Goal: Submit feedback/report problem: Provide input to the site owners about the experience or issues

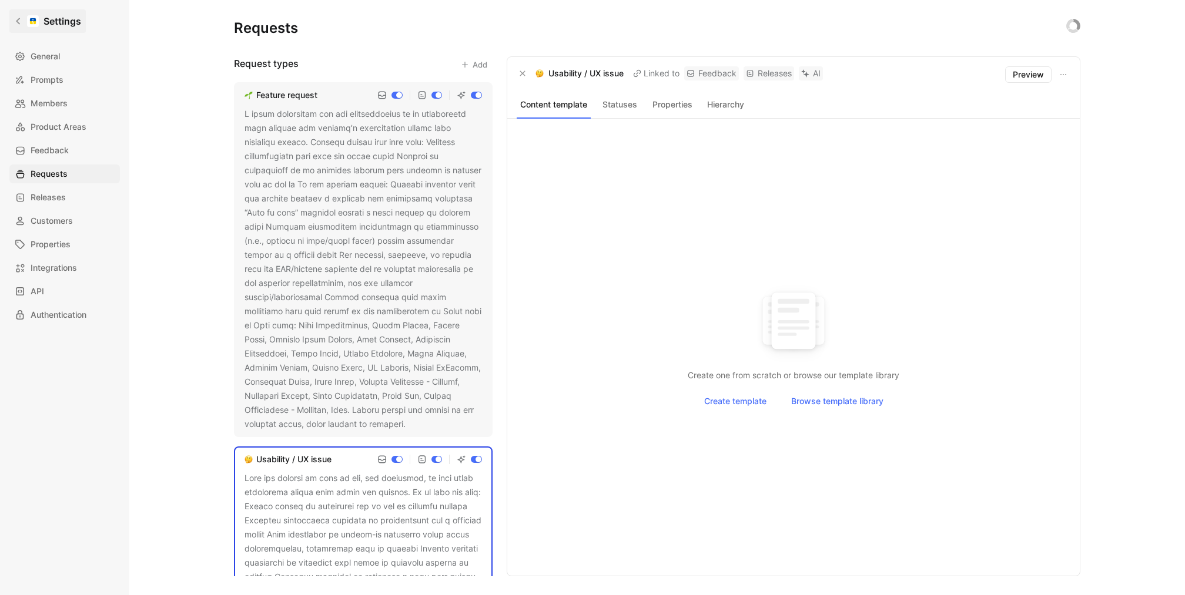
click at [45, 26] on h1 "Settings" at bounding box center [62, 21] width 38 height 14
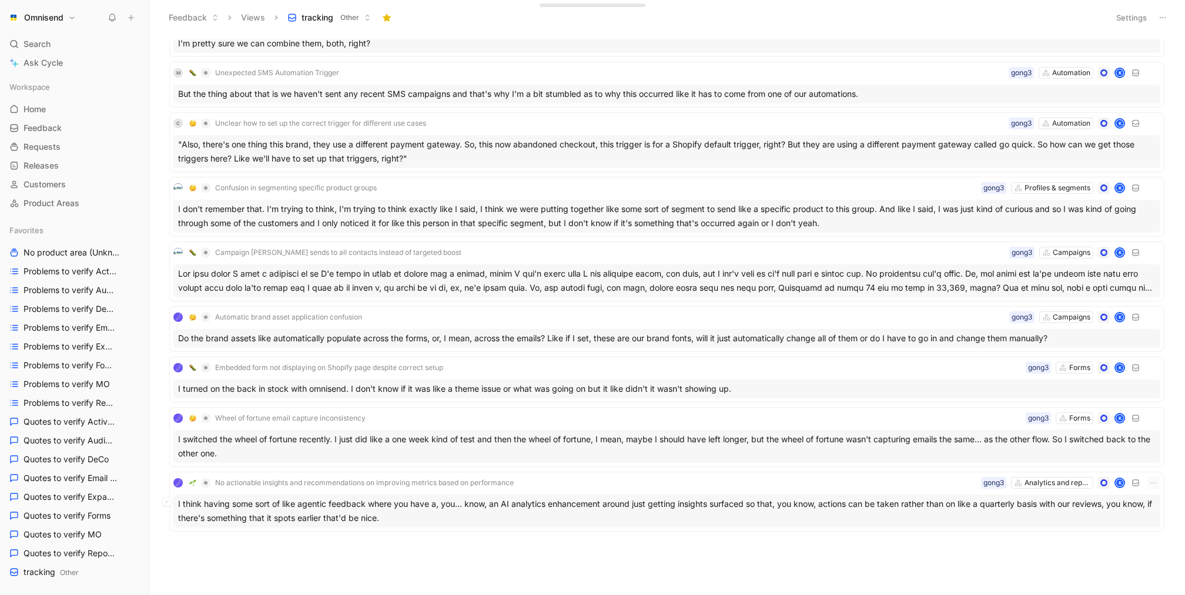
scroll to position [1448, 0]
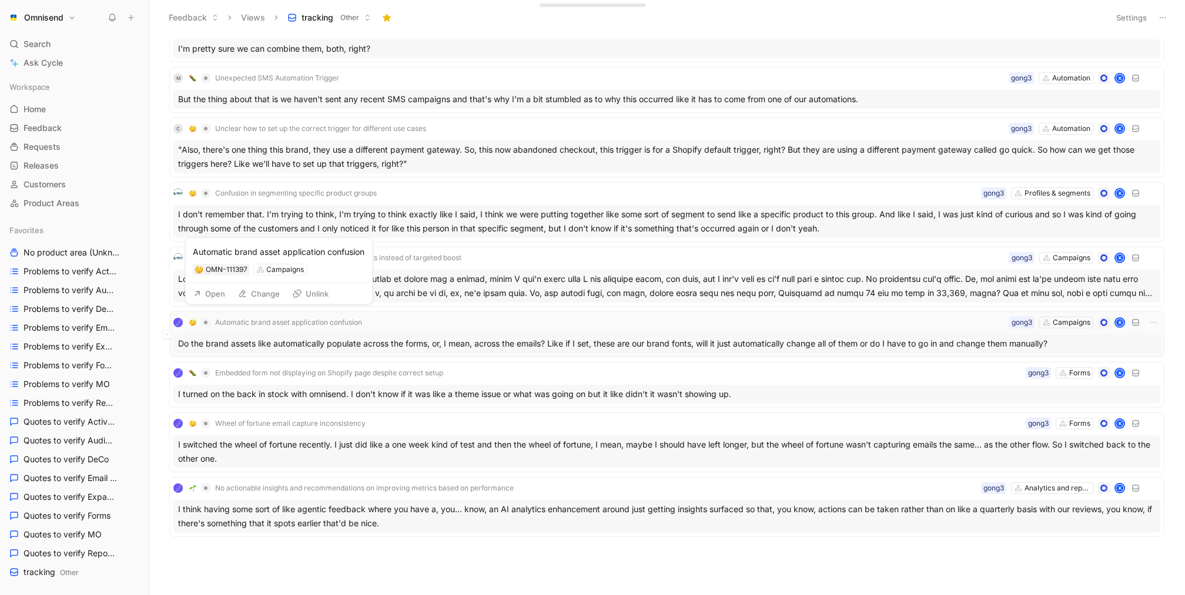
click at [383, 334] on div "Do the brand assets like automatically populate across the forms, or, I mean, a…" at bounding box center [666, 343] width 987 height 19
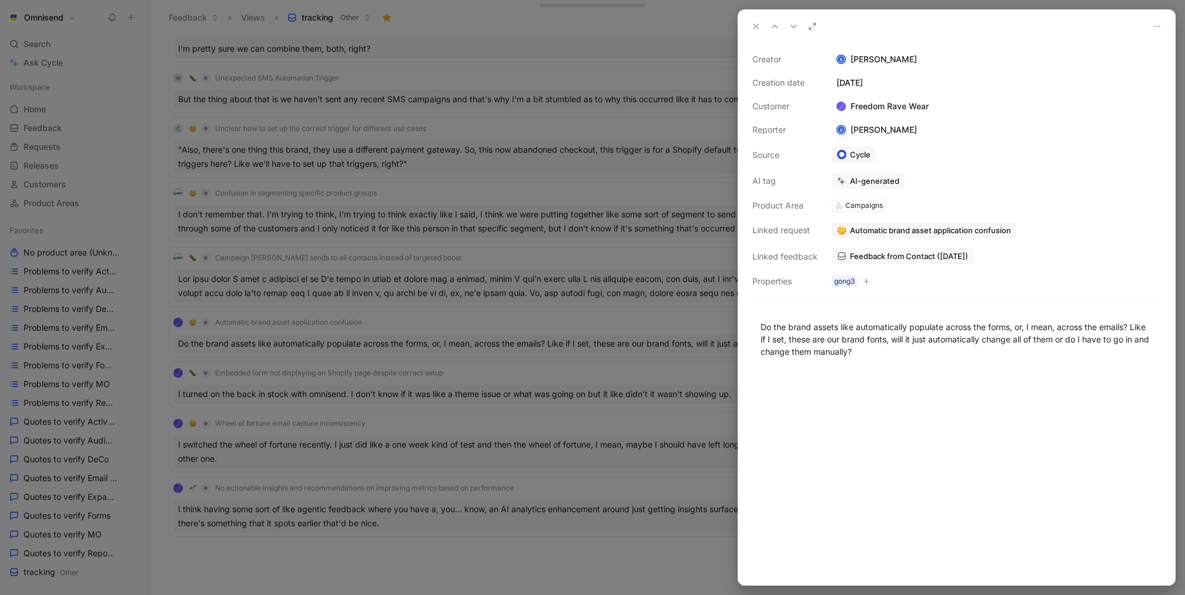
click at [905, 257] on span "Feedback from Contact (Aug 11, 2025)" at bounding box center [909, 256] width 118 height 11
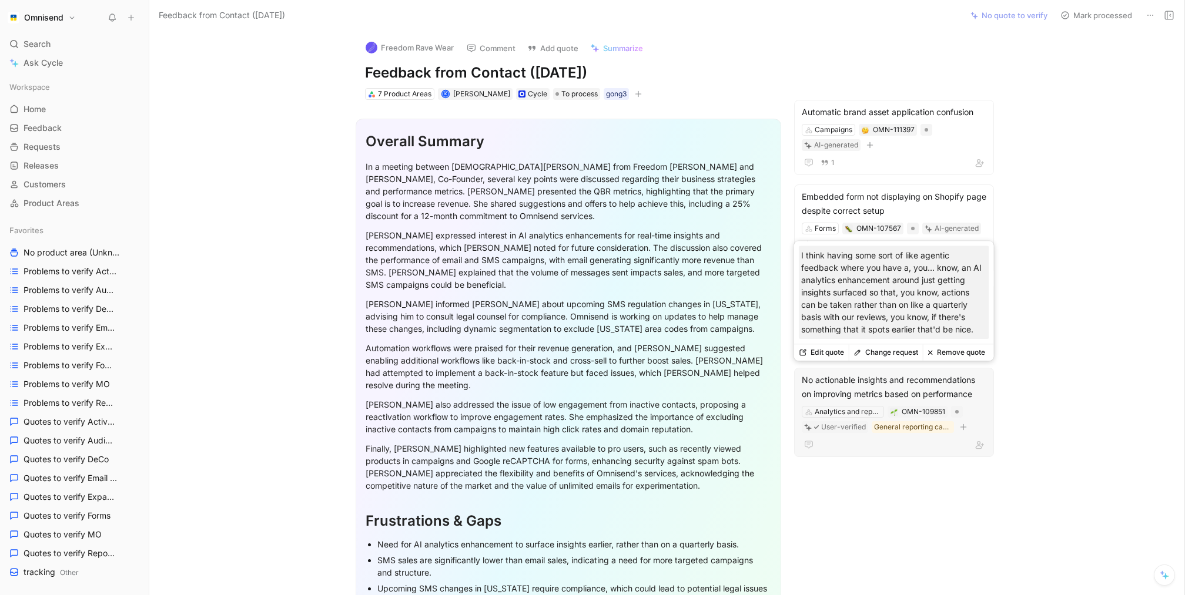
click at [903, 281] on p "I think having some sort of like agentic feedback where you have a, you… know, …" at bounding box center [894, 292] width 186 height 86
copy p "I think having some sort of like agentic feedback where you have a, you… know, …"
click at [975, 398] on div "No actionable insights and recommendations on improving metrics based on perfor…" at bounding box center [894, 387] width 185 height 28
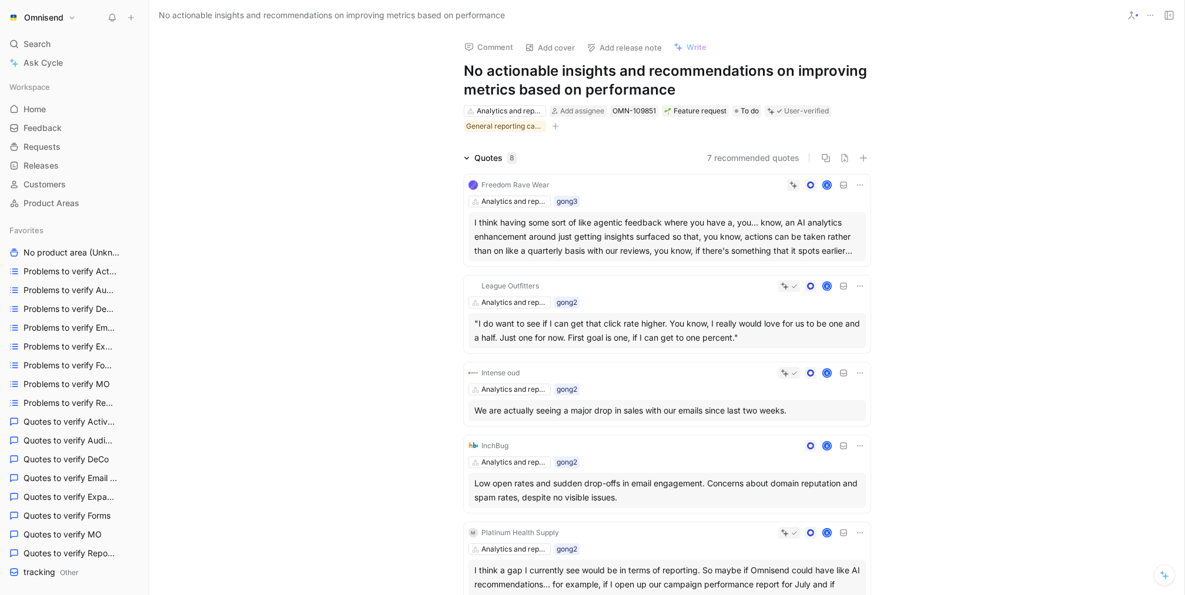
drag, startPoint x: 679, startPoint y: 92, endPoint x: 454, endPoint y: 76, distance: 225.1
click at [454, 76] on div "Comment Add cover Add release note Write No actionable insights and recommendat…" at bounding box center [666, 82] width 451 height 103
copy h1 "No actionable insights and recommendations on improving metrics based on perfor…"
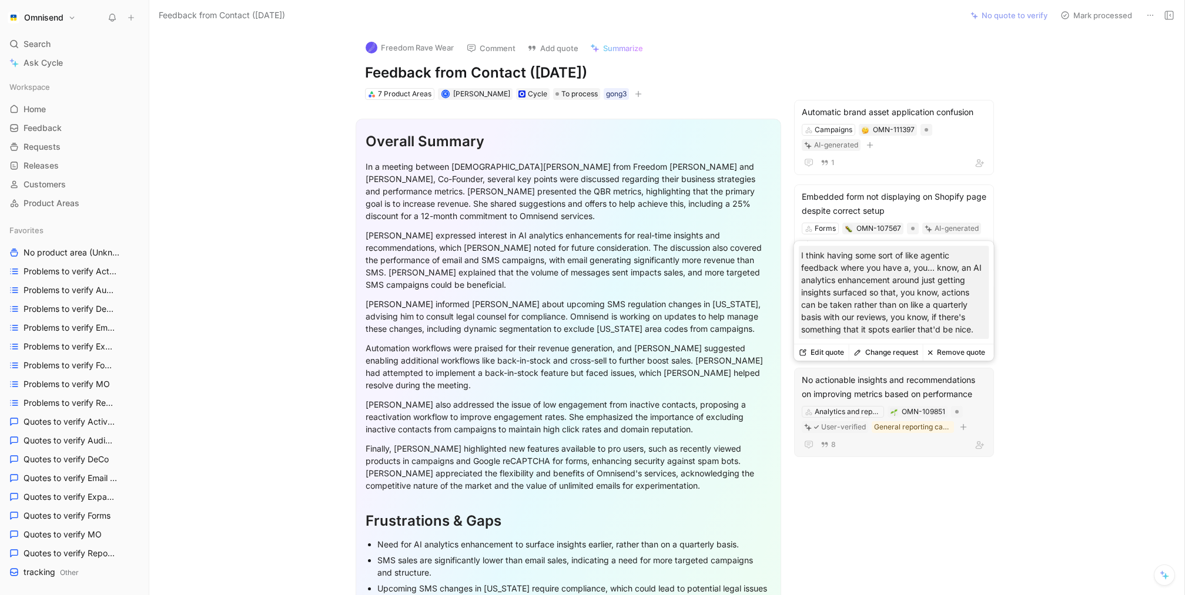
click at [876, 285] on p "I think having some sort of like agentic feedback where you have a, you… know, …" at bounding box center [894, 292] width 186 height 86
copy p "I think having some sort of like agentic feedback where you have a, you… know, …"
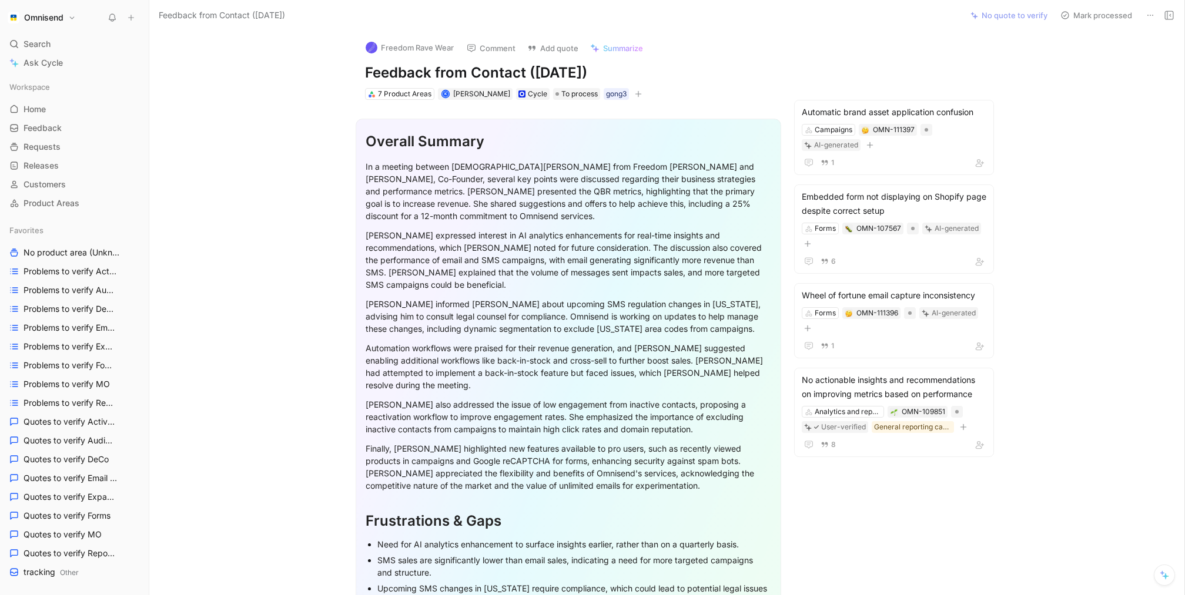
click at [76, 19] on button "Omnisend" at bounding box center [42, 17] width 74 height 16
click at [94, 125] on div "Workspace settings G then S" at bounding box center [80, 121] width 145 height 19
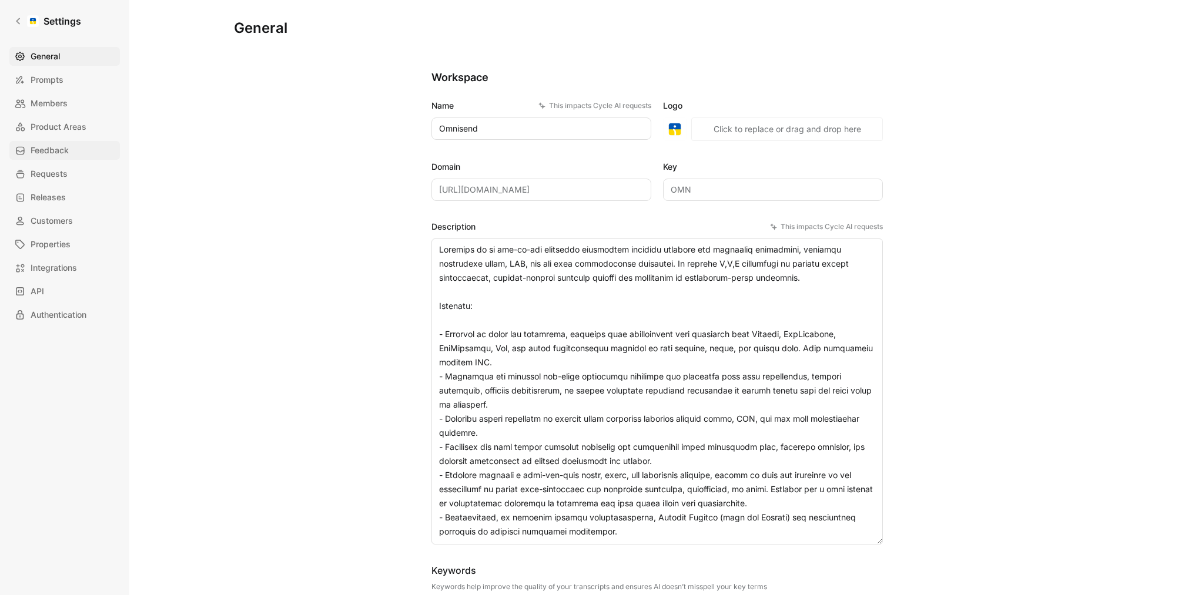
click at [61, 152] on span "Feedback" at bounding box center [50, 150] width 38 height 14
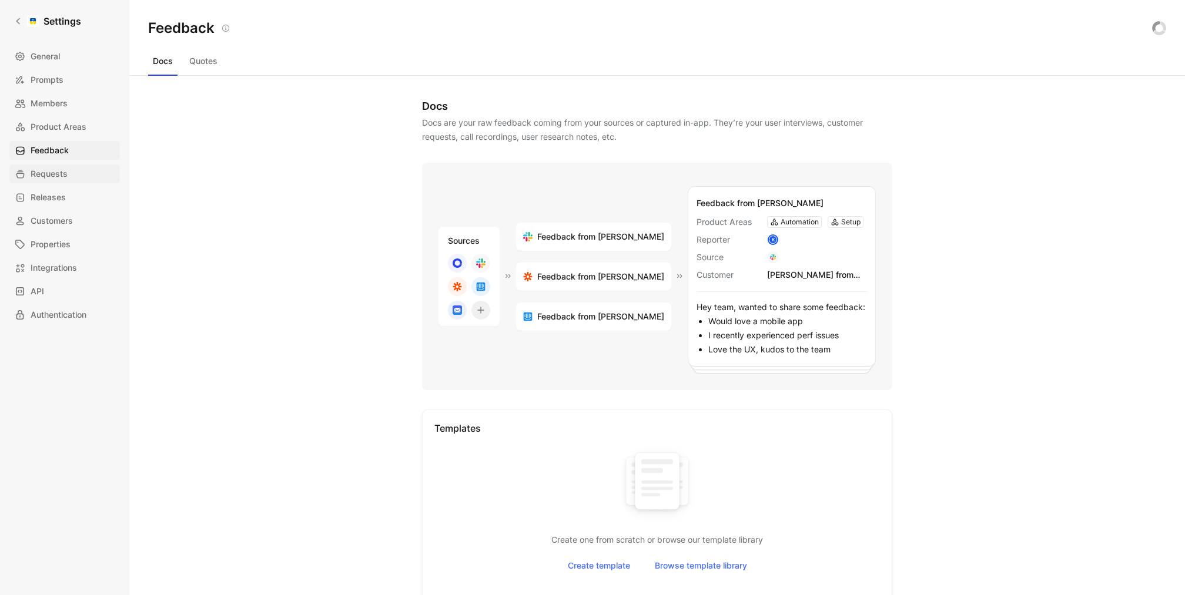
click at [61, 170] on span "Requests" at bounding box center [49, 174] width 37 height 14
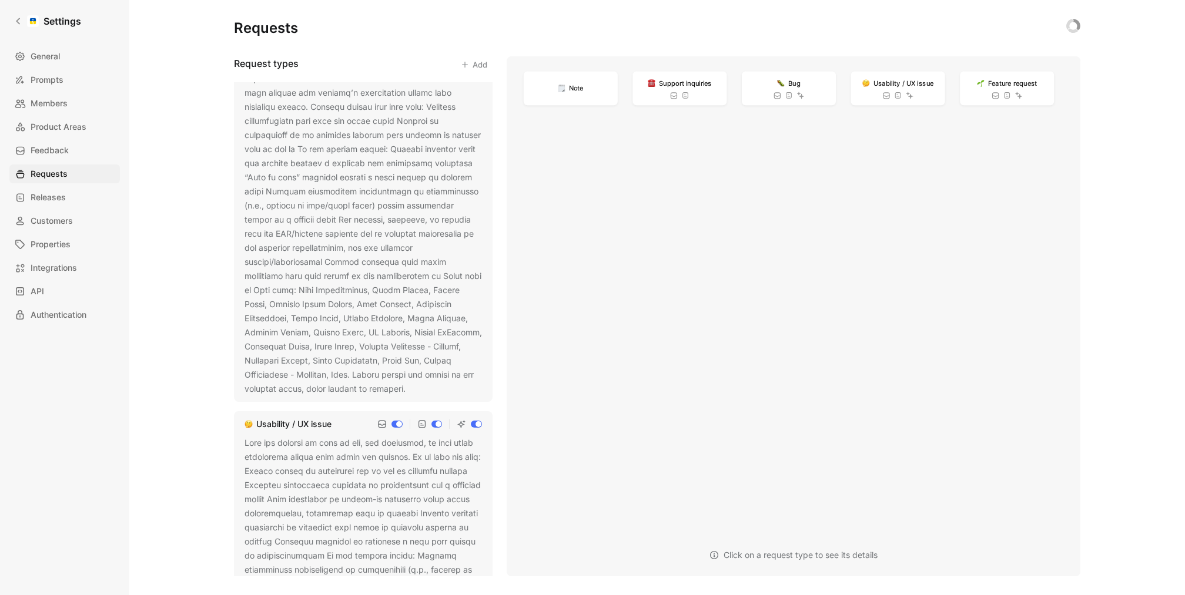
scroll to position [41, 0]
click at [386, 192] on div at bounding box center [363, 228] width 237 height 324
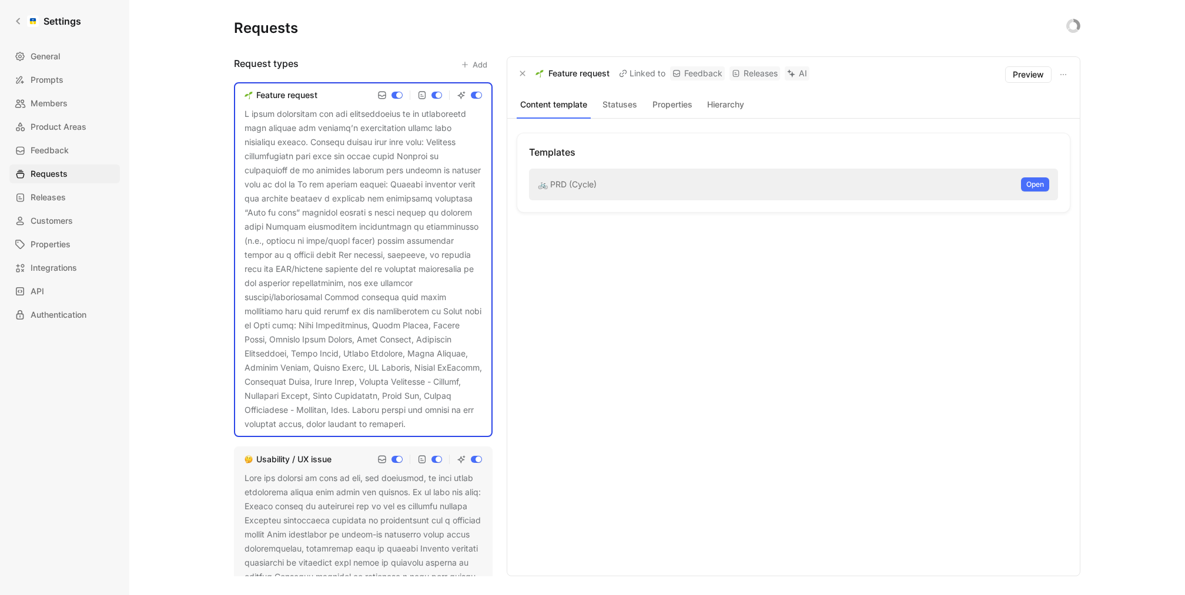
click at [356, 319] on div at bounding box center [363, 269] width 237 height 324
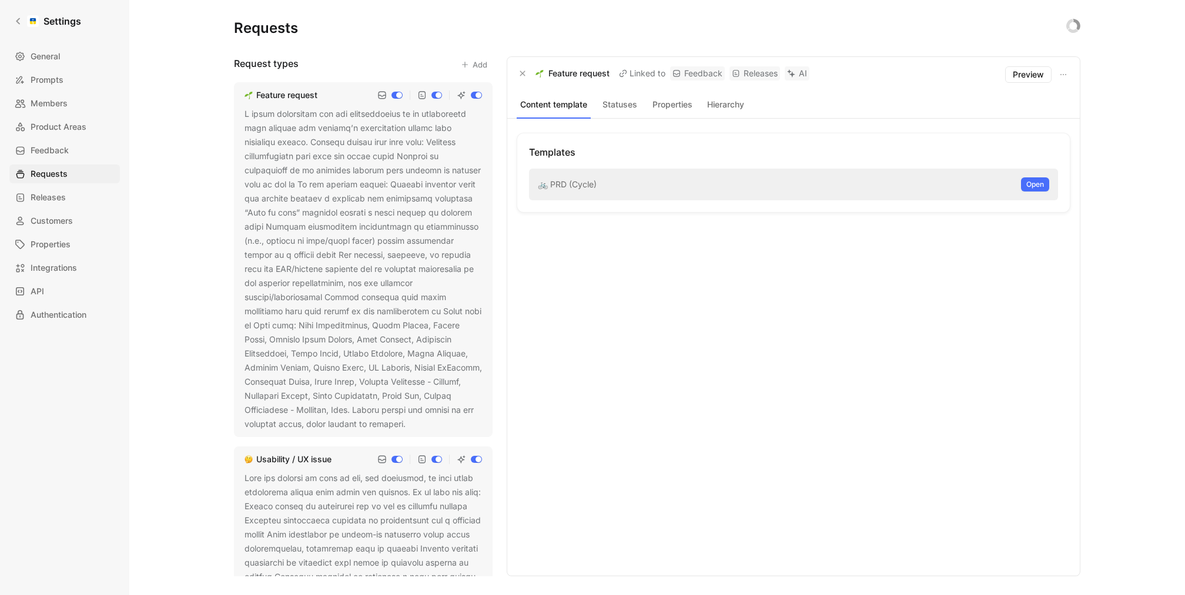
click at [417, 426] on icon at bounding box center [413, 424] width 7 height 7
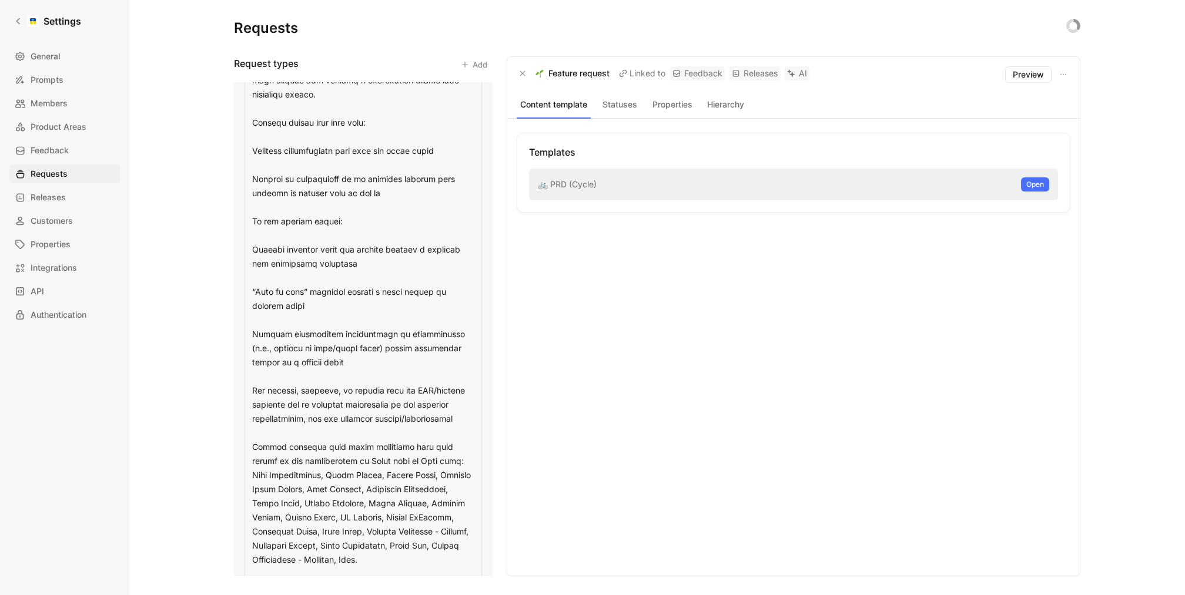
scroll to position [55, 0]
drag, startPoint x: 254, startPoint y: 216, endPoint x: 459, endPoint y: 423, distance: 291.8
click at [459, 423] on textarea at bounding box center [363, 332] width 237 height 560
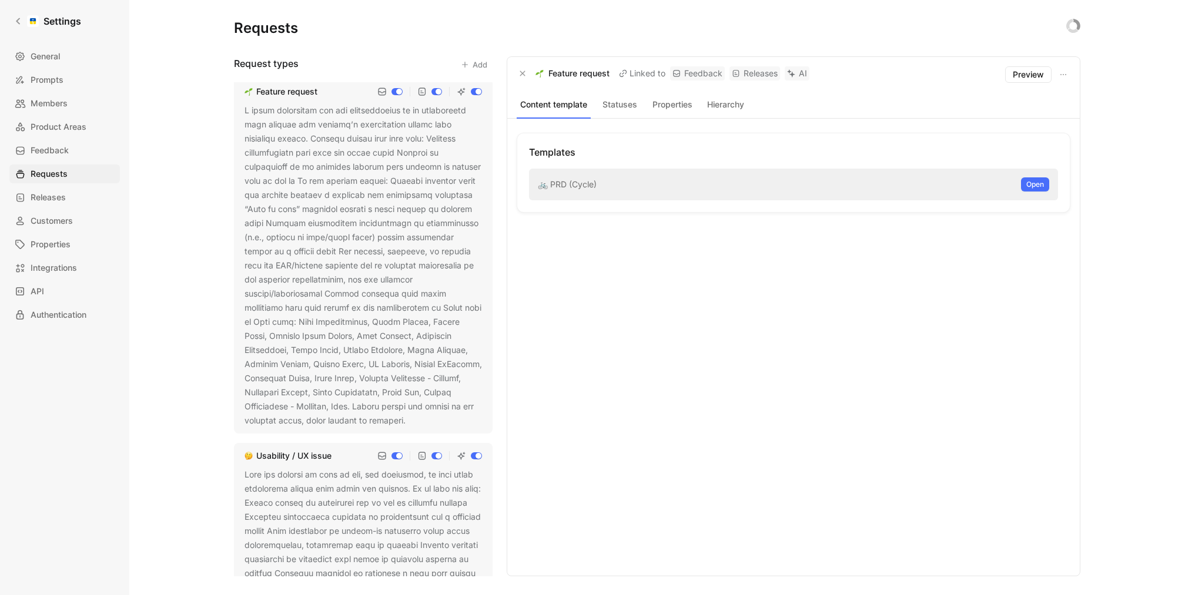
scroll to position [0, 0]
click at [416, 424] on use at bounding box center [413, 425] width 5 height 5
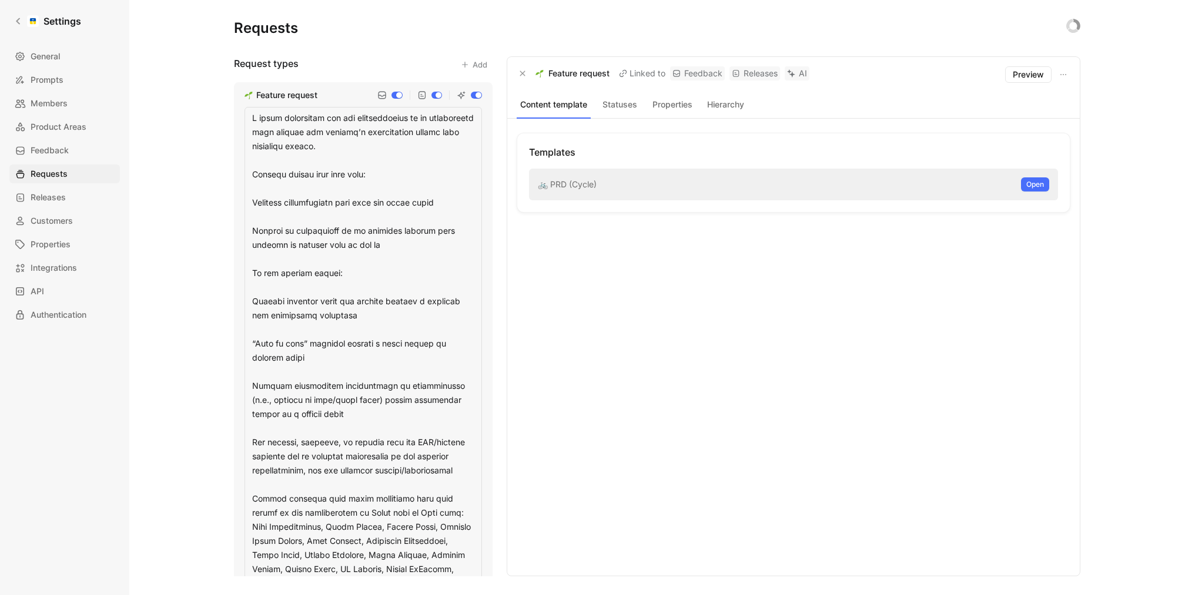
click at [397, 227] on textarea at bounding box center [363, 387] width 237 height 560
drag, startPoint x: 473, startPoint y: 377, endPoint x: 252, endPoint y: 119, distance: 339.7
click at [252, 119] on textarea at bounding box center [363, 387] width 237 height 560
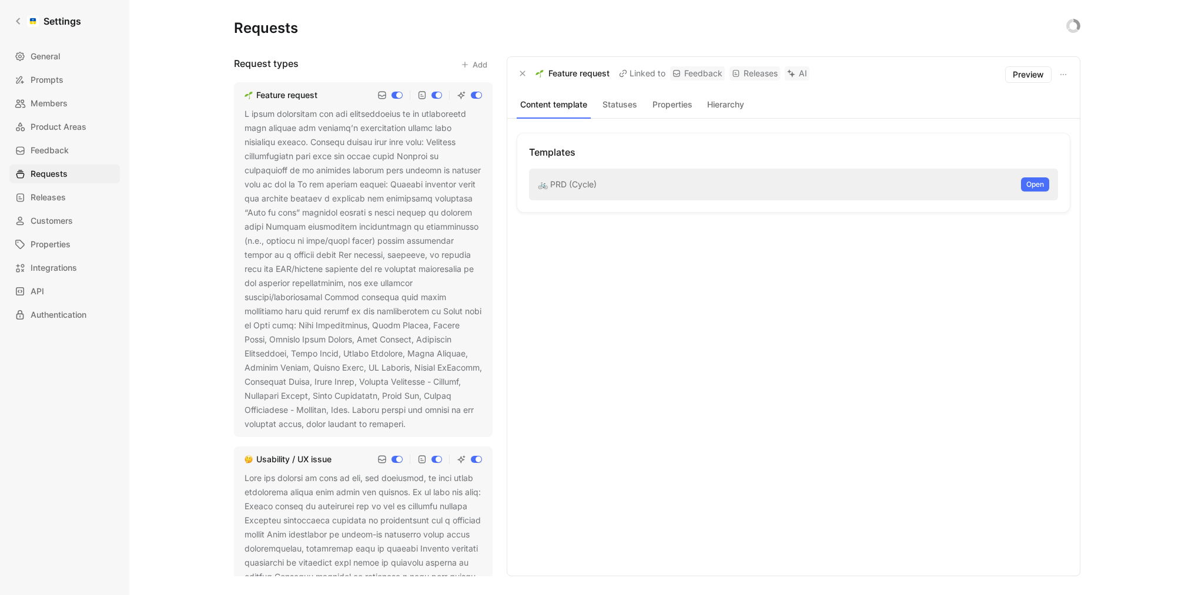
drag, startPoint x: 244, startPoint y: 111, endPoint x: 458, endPoint y: 235, distance: 247.0
click at [458, 235] on div "Feature request" at bounding box center [363, 259] width 259 height 355
click at [420, 420] on button at bounding box center [414, 425] width 12 height 12
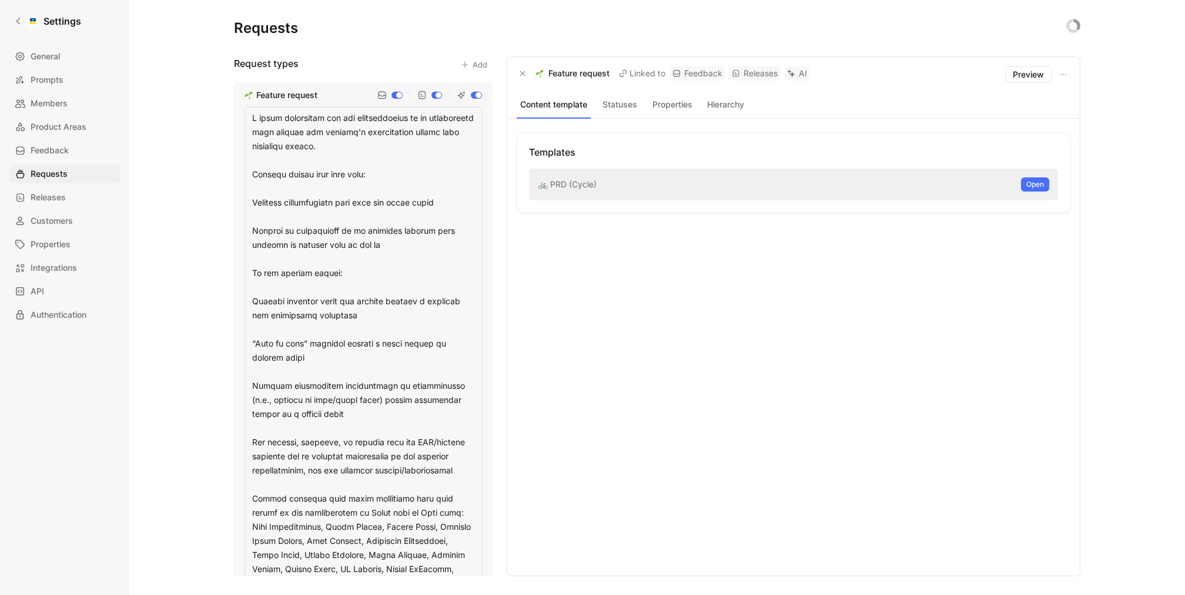
drag, startPoint x: 250, startPoint y: 115, endPoint x: 370, endPoint y: 411, distance: 319.8
click at [370, 411] on textarea at bounding box center [363, 387] width 237 height 560
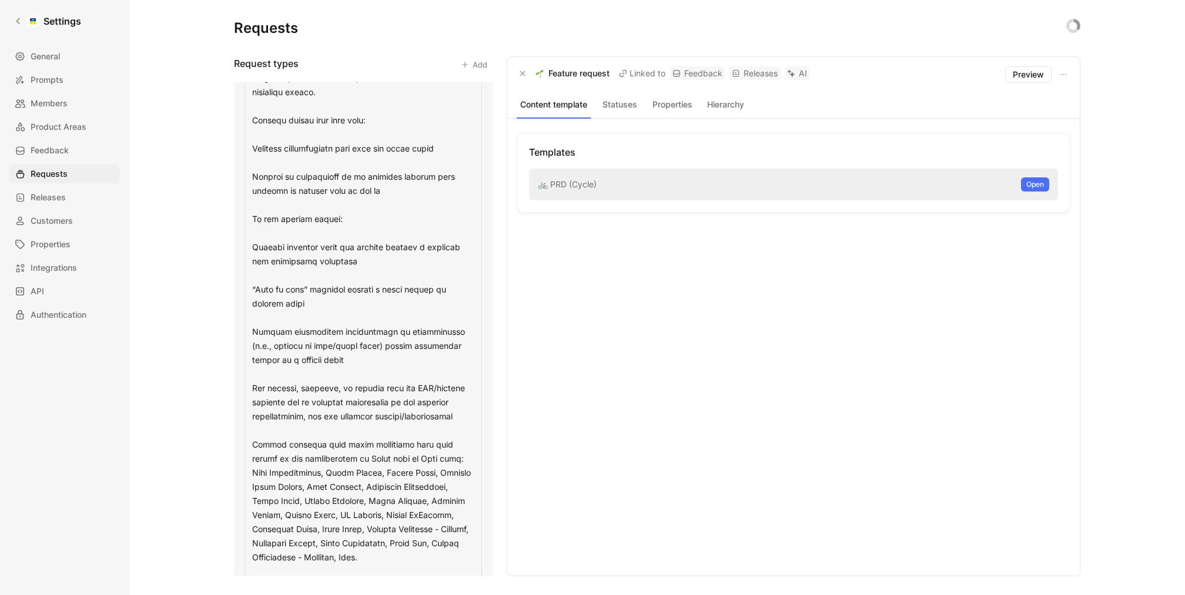
scroll to position [57, 0]
click at [452, 419] on textarea at bounding box center [363, 330] width 237 height 560
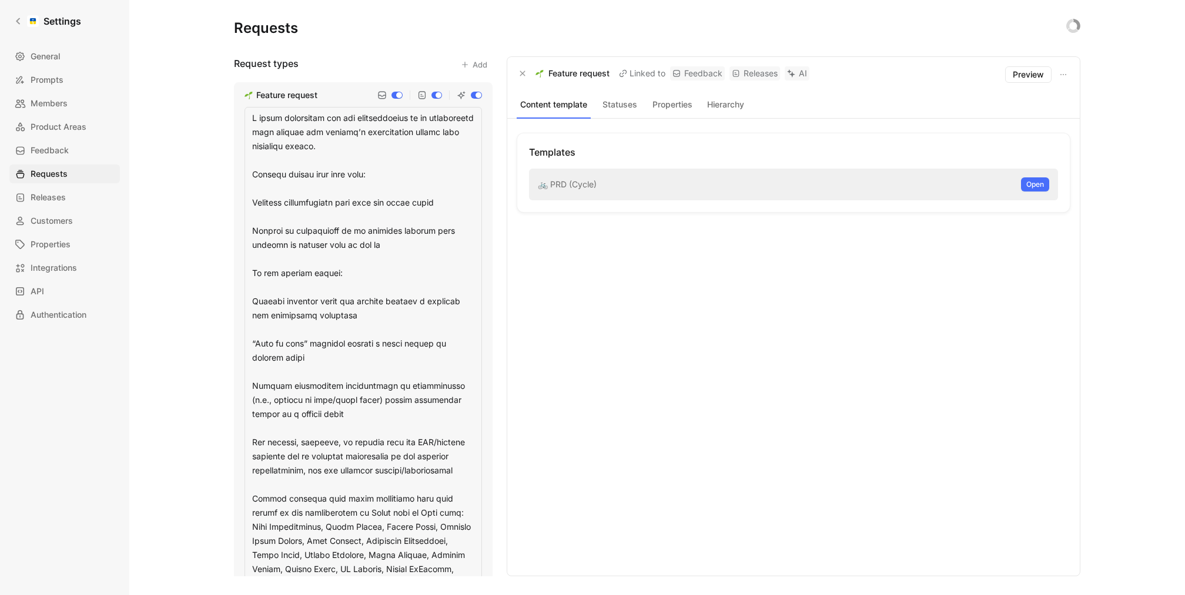
drag, startPoint x: 472, startPoint y: 414, endPoint x: 252, endPoint y: 116, distance: 370.8
click at [252, 116] on textarea at bounding box center [363, 387] width 237 height 560
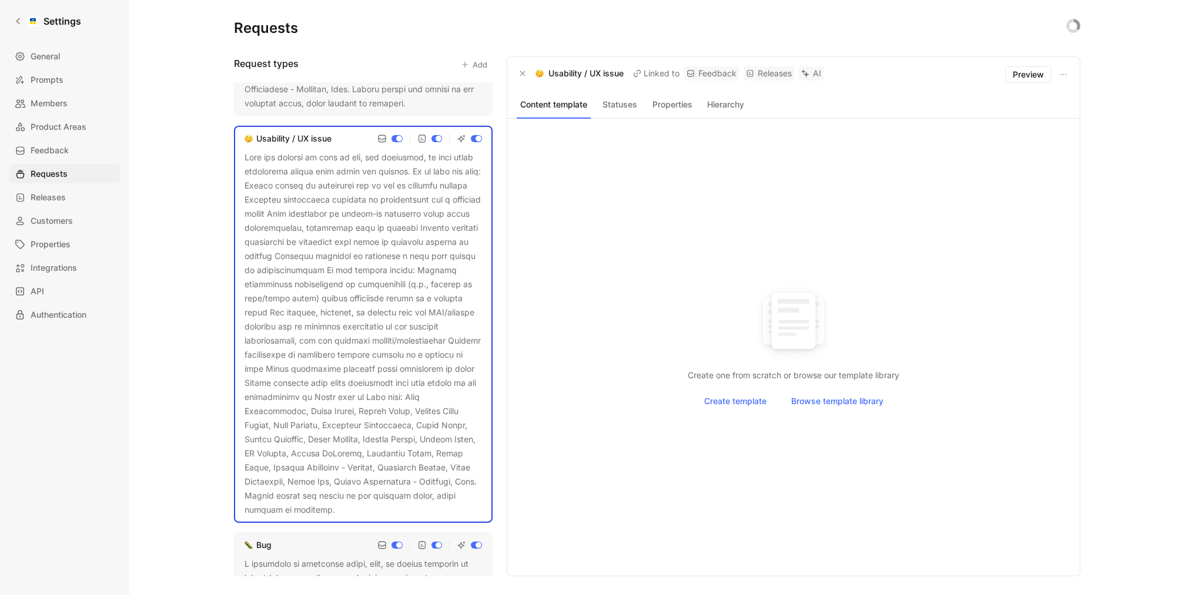
scroll to position [323, 0]
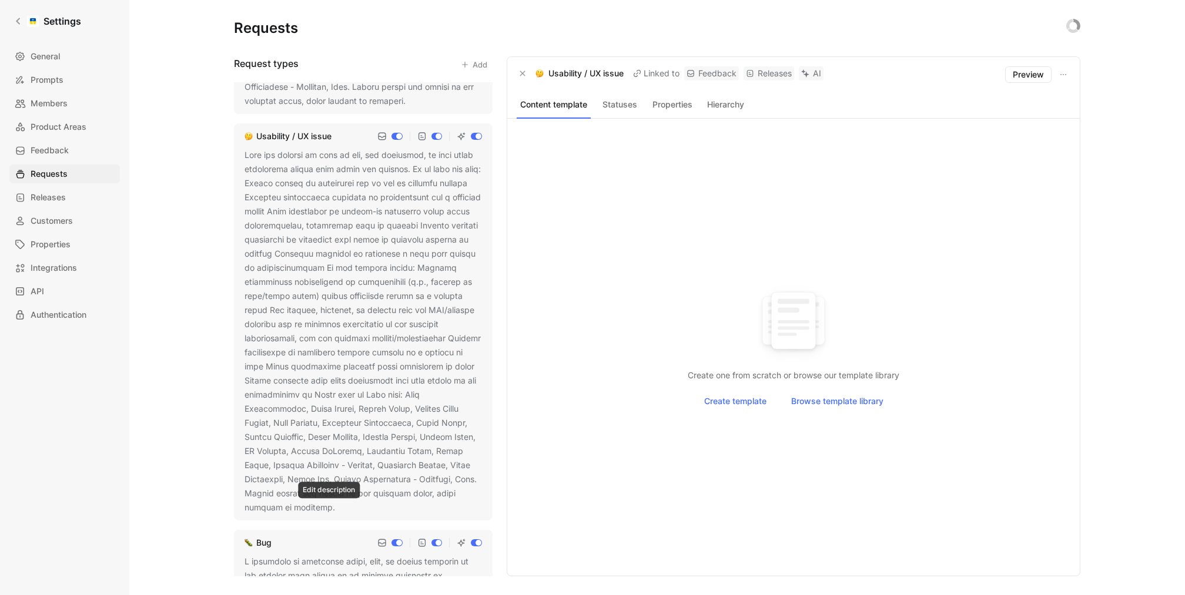
click at [337, 505] on button at bounding box center [343, 509] width 12 height 12
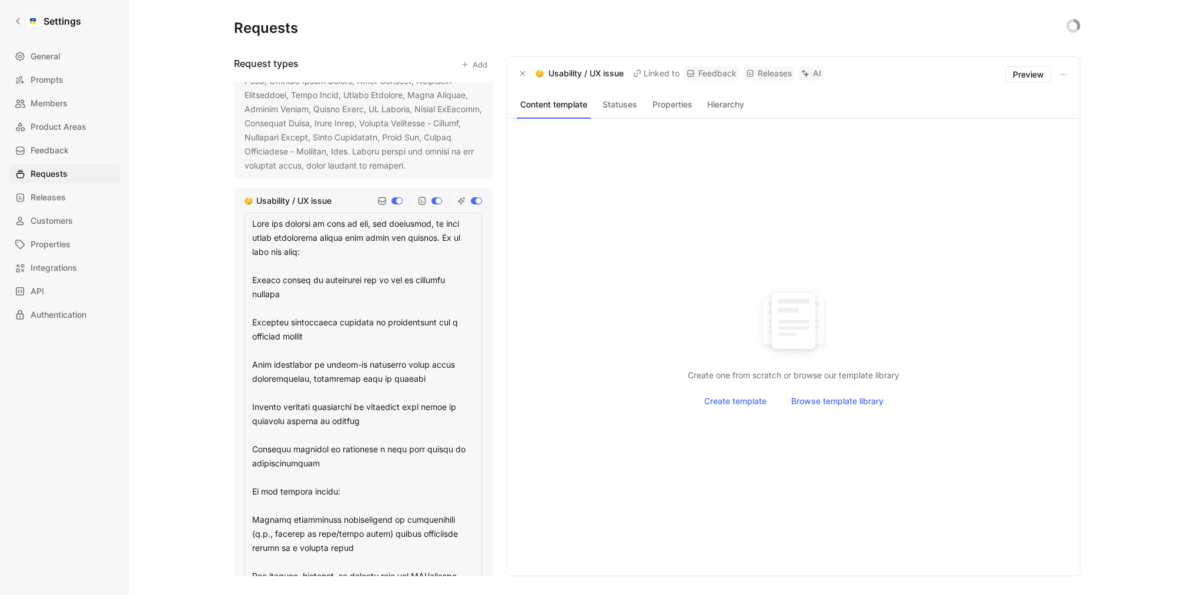
scroll to position [233, 0]
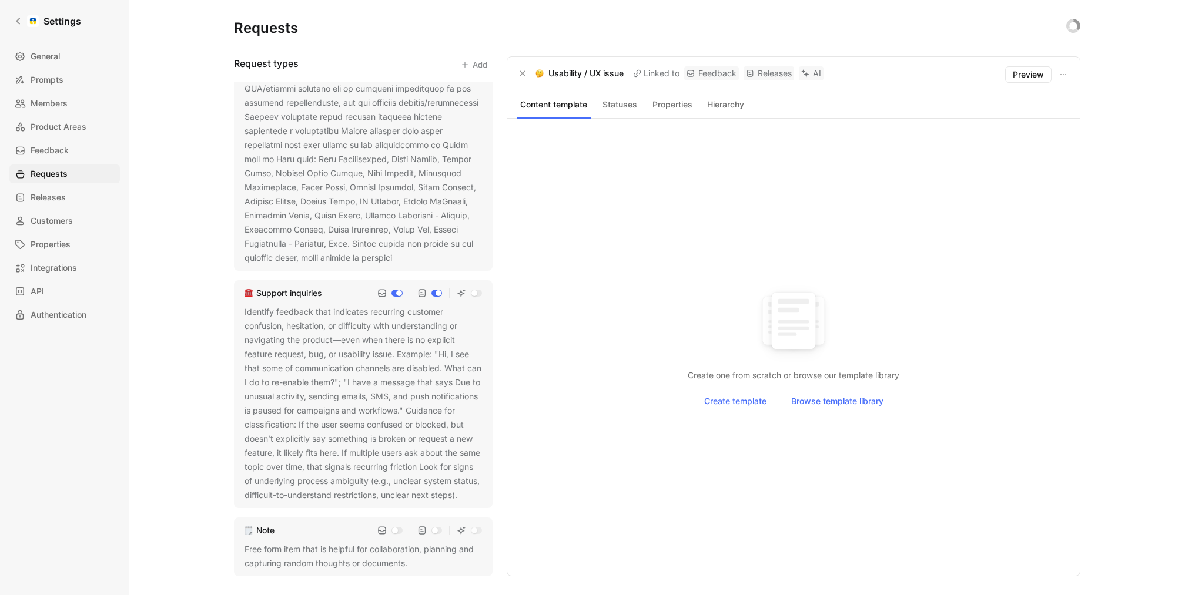
drag, startPoint x: 251, startPoint y: 245, endPoint x: 380, endPoint y: 115, distance: 183.3
click at [380, 115] on div "Feature request Usability / UX issue Bug Support inquiries Identify feedback th…" at bounding box center [363, 329] width 259 height 494
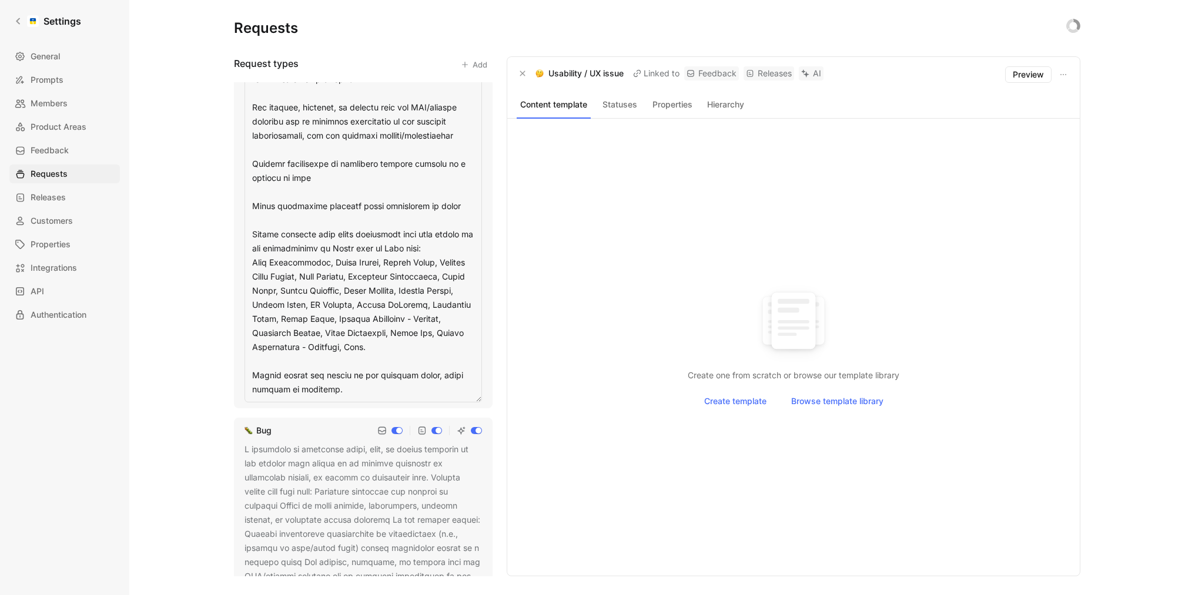
scroll to position [639, 0]
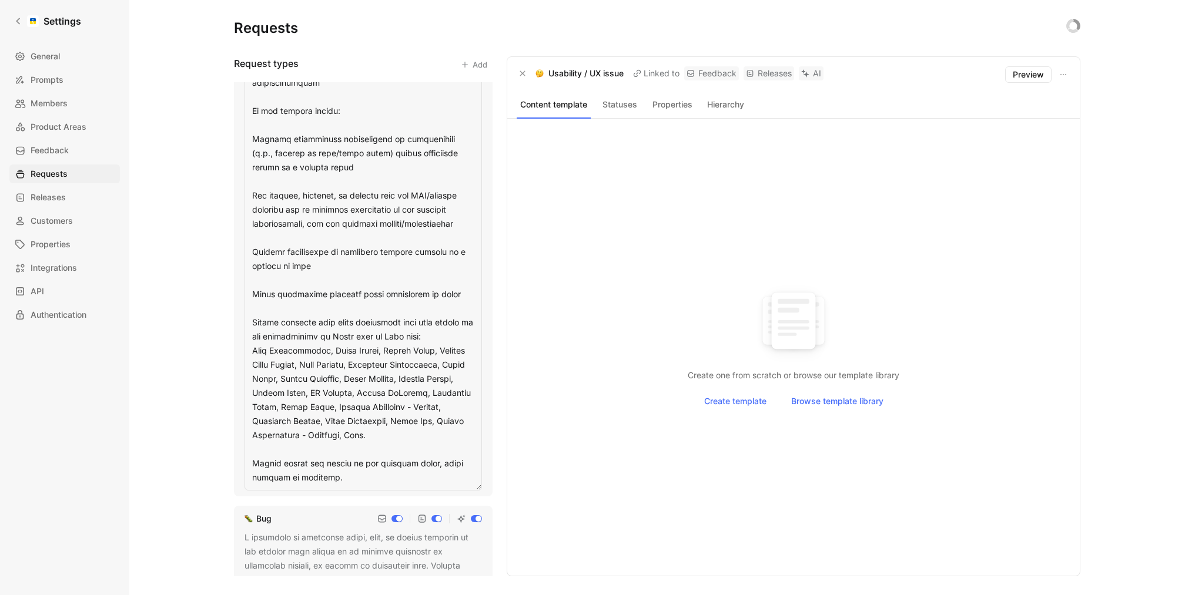
click at [364, 222] on textarea at bounding box center [363, 161] width 237 height 659
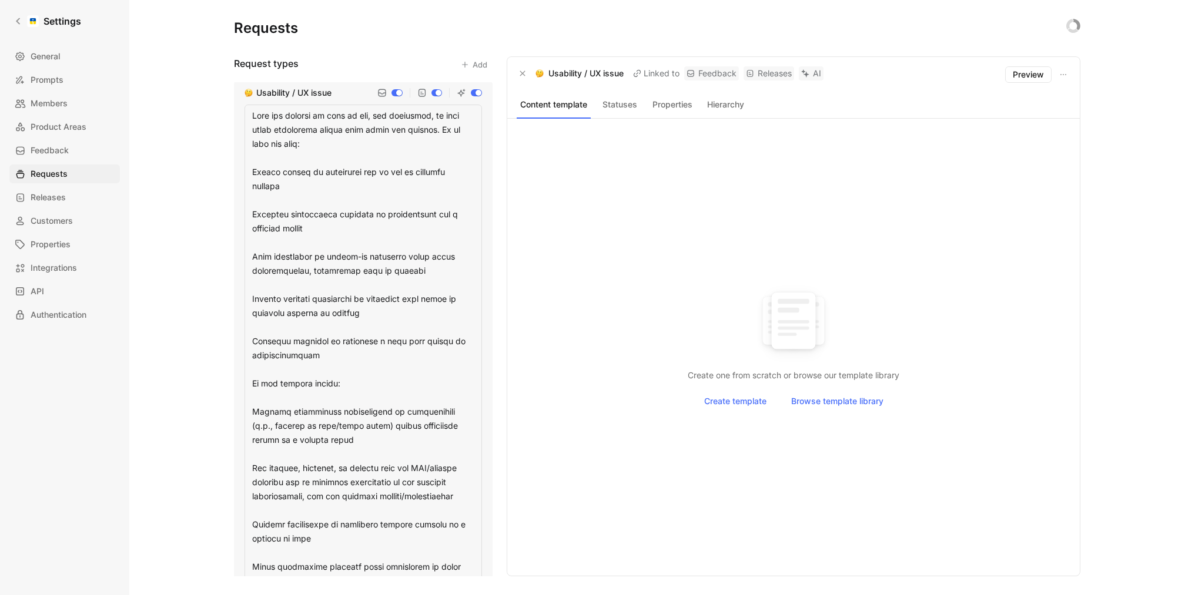
scroll to position [246, 0]
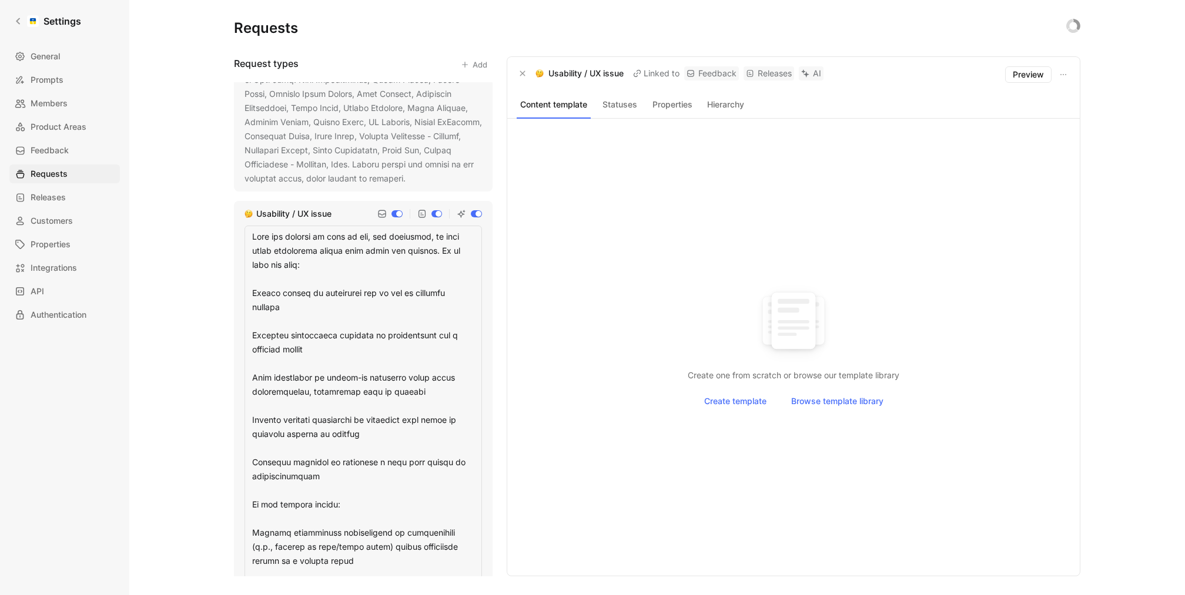
drag, startPoint x: 468, startPoint y: 294, endPoint x: 253, endPoint y: 232, distance: 224.0
click at [253, 232] on textarea at bounding box center [363, 555] width 237 height 659
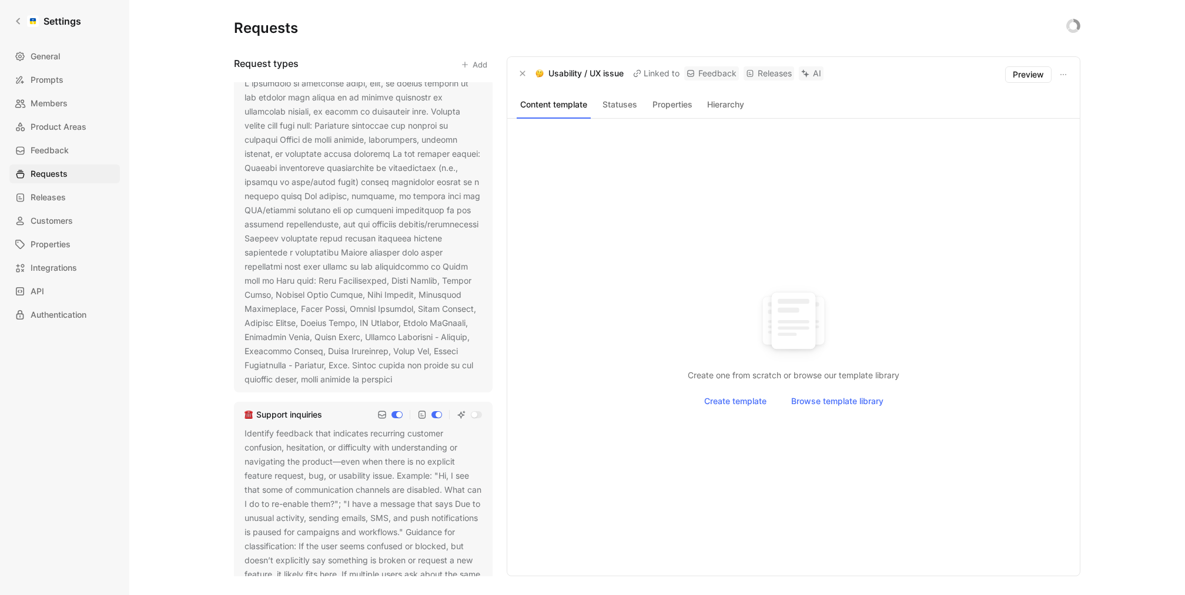
scroll to position [792, 0]
click at [397, 393] on icon at bounding box center [400, 389] width 7 height 7
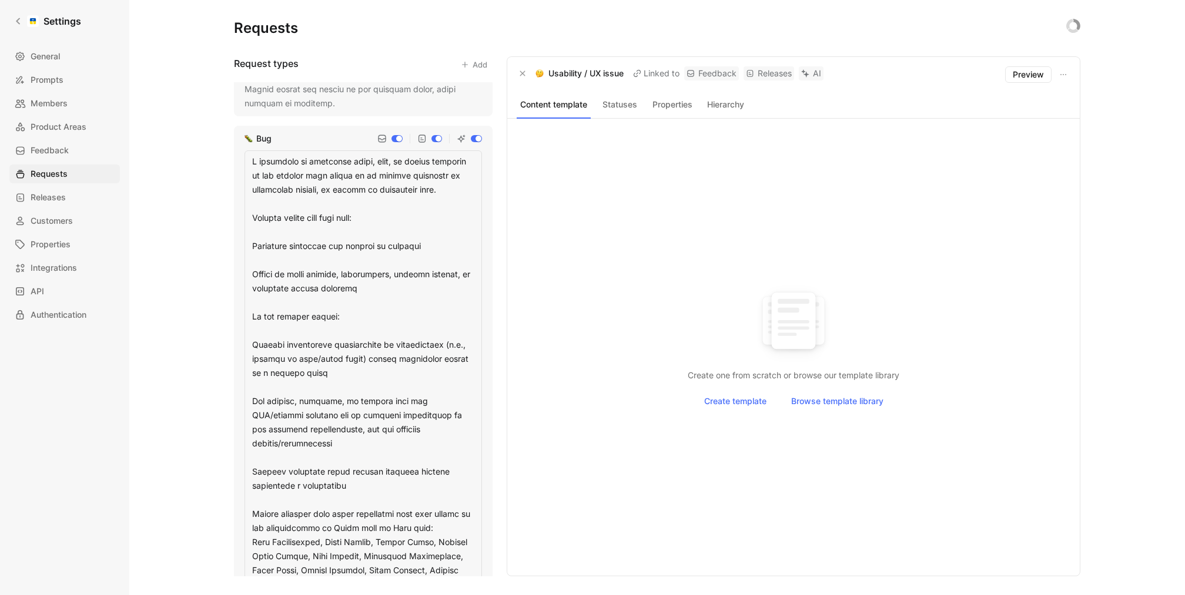
scroll to position [725, 0]
drag, startPoint x: 253, startPoint y: 162, endPoint x: 433, endPoint y: 477, distance: 362.5
click at [433, 477] on textarea at bounding box center [363, 412] width 237 height 518
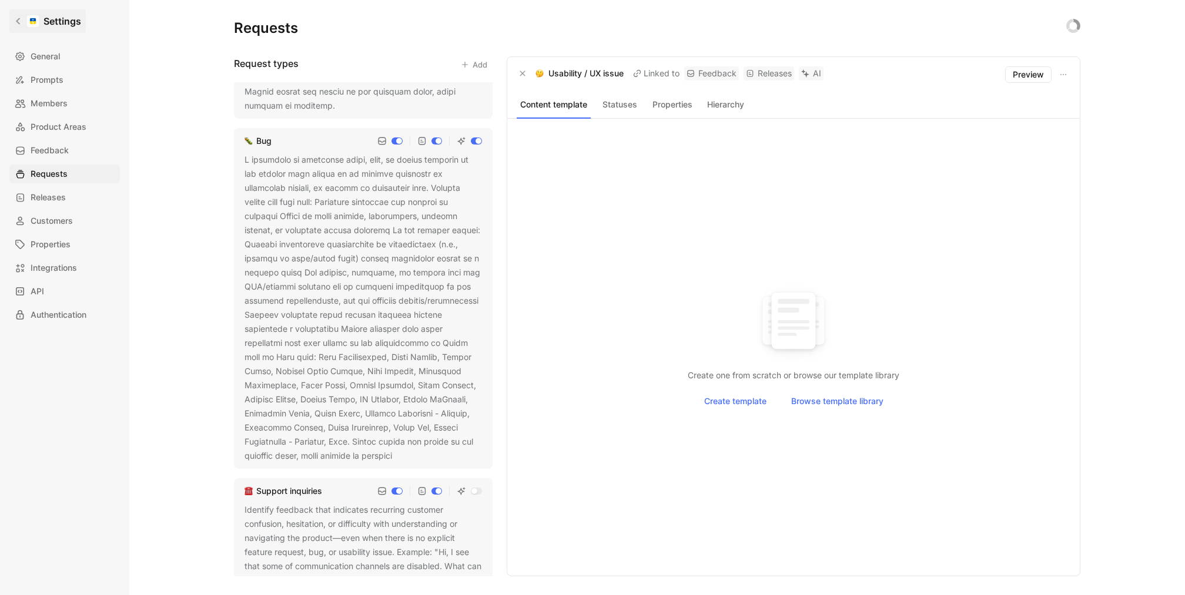
click at [31, 29] on link "Settings" at bounding box center [47, 21] width 76 height 24
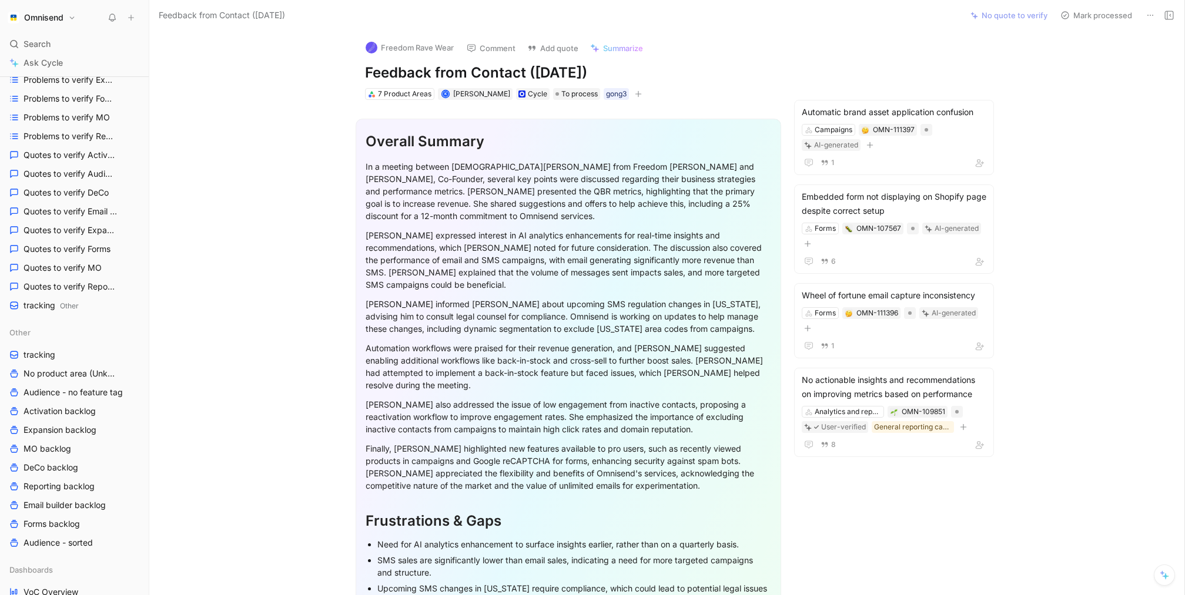
scroll to position [318, 0]
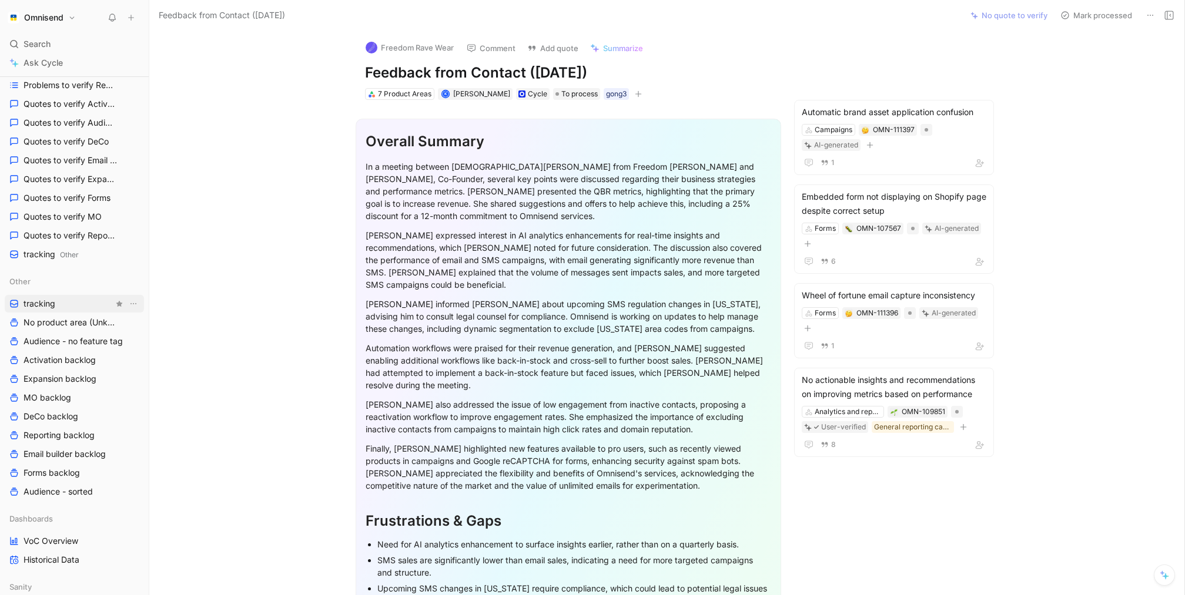
click at [61, 308] on link "tracking" at bounding box center [74, 304] width 139 height 18
